Goal: Transaction & Acquisition: Purchase product/service

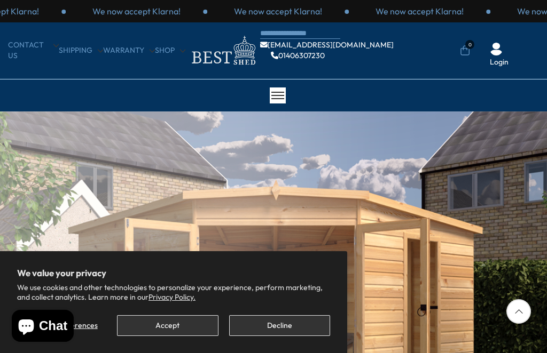
click at [169, 327] on button "Accept" at bounding box center [167, 325] width 101 height 21
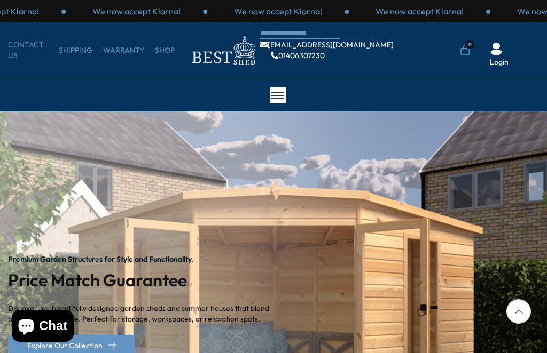
click at [167, 314] on p "Discover our beautifully designed garden sheds and summer houses that blend pra…" at bounding box center [147, 314] width 278 height 21
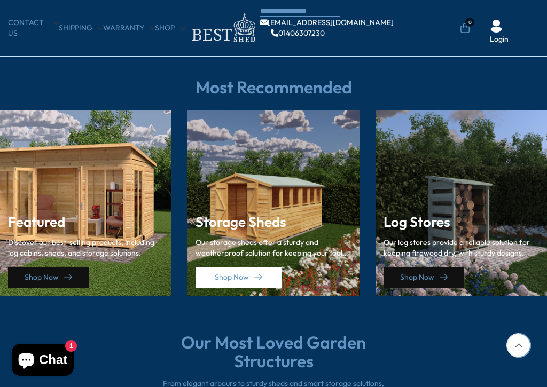
scroll to position [1410, 0]
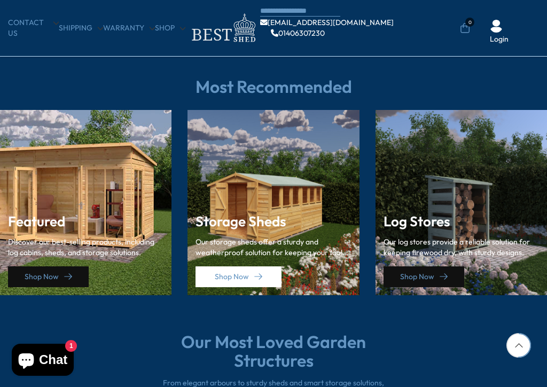
click at [67, 273] on icon at bounding box center [68, 277] width 8 height 8
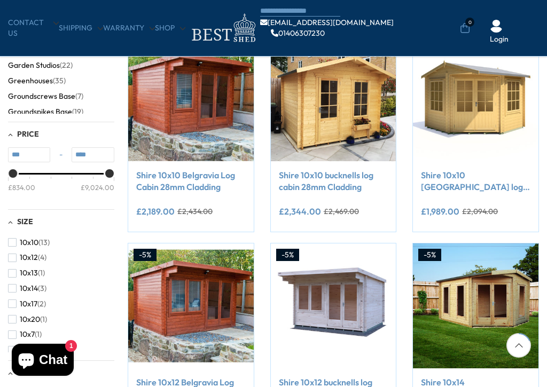
scroll to position [217, 0]
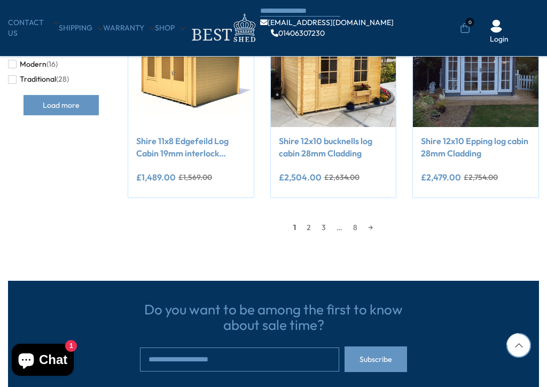
click at [315, 226] on link "2" at bounding box center [308, 227] width 15 height 16
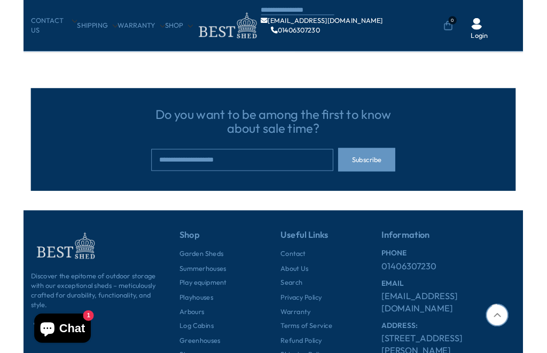
scroll to position [971, 0]
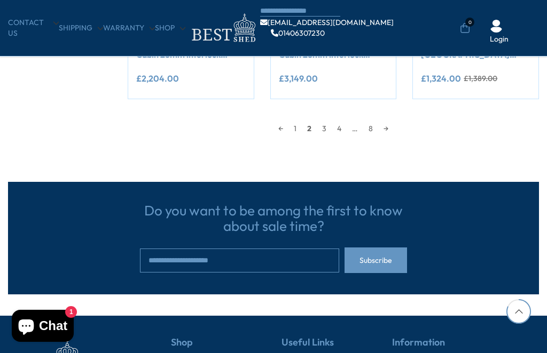
click at [328, 121] on link "3" at bounding box center [324, 129] width 15 height 16
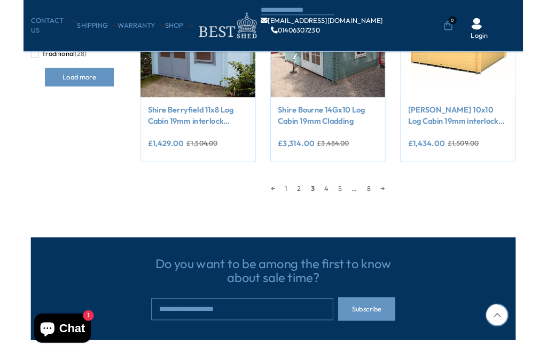
scroll to position [802, 0]
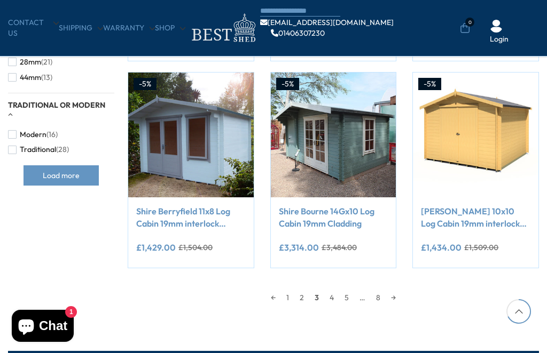
click at [469, 244] on del "£1,509.00" at bounding box center [481, 247] width 34 height 7
click at [469, 240] on div "**********" at bounding box center [475, 249] width 109 height 22
click at [501, 212] on link "[PERSON_NAME] 10x10 Log Cabin 19mm interlock Cladding" at bounding box center [475, 218] width 109 height 24
